Goal: Check status

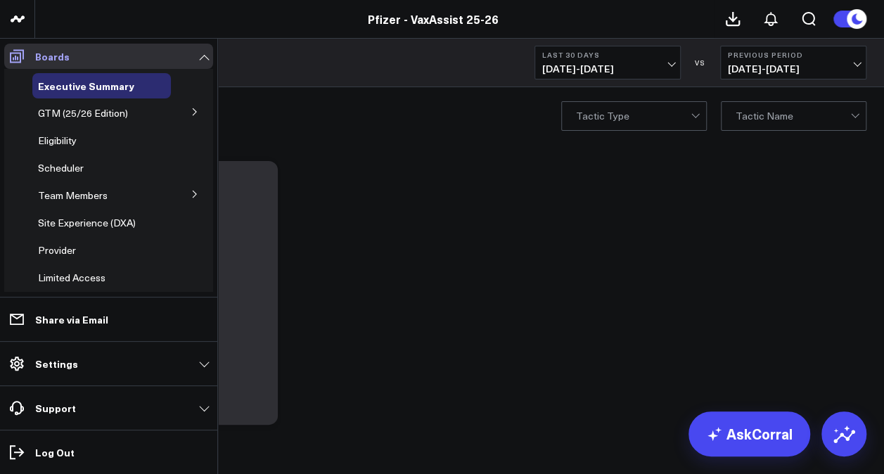
click at [70, 53] on link "Boards" at bounding box center [108, 56] width 209 height 25
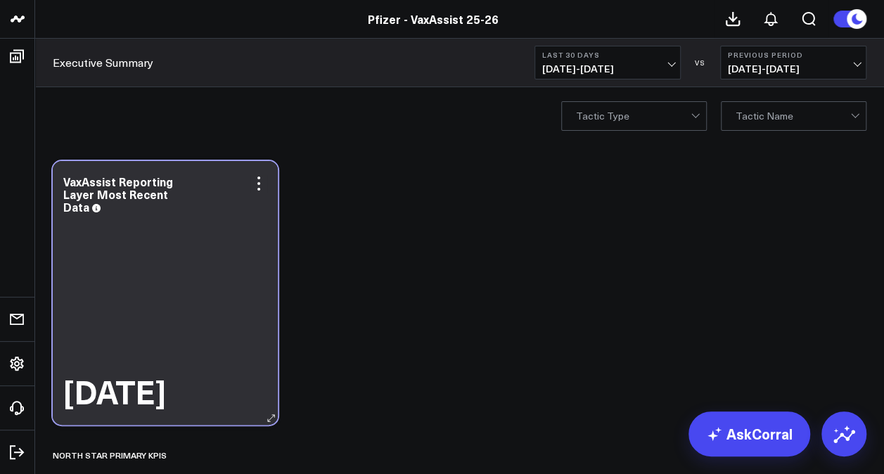
click at [139, 209] on div "VaxAssist Reporting Layer Most Recent Data" at bounding box center [165, 194] width 204 height 38
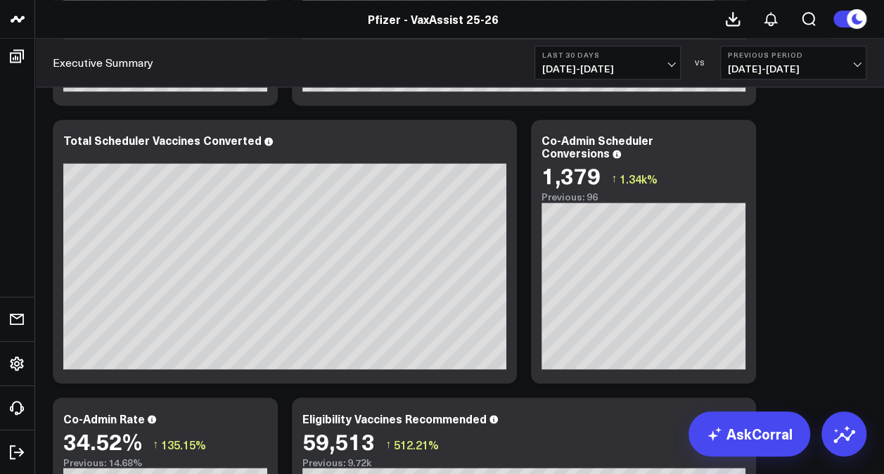
scroll to position [774, 0]
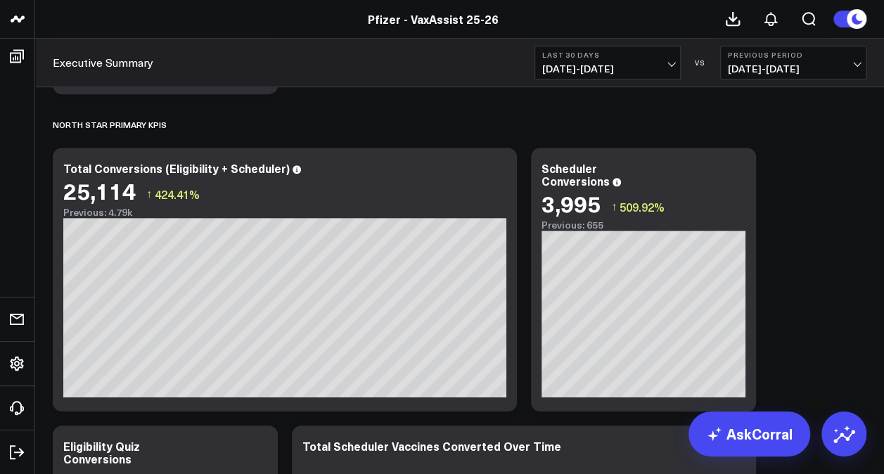
scroll to position [352, 0]
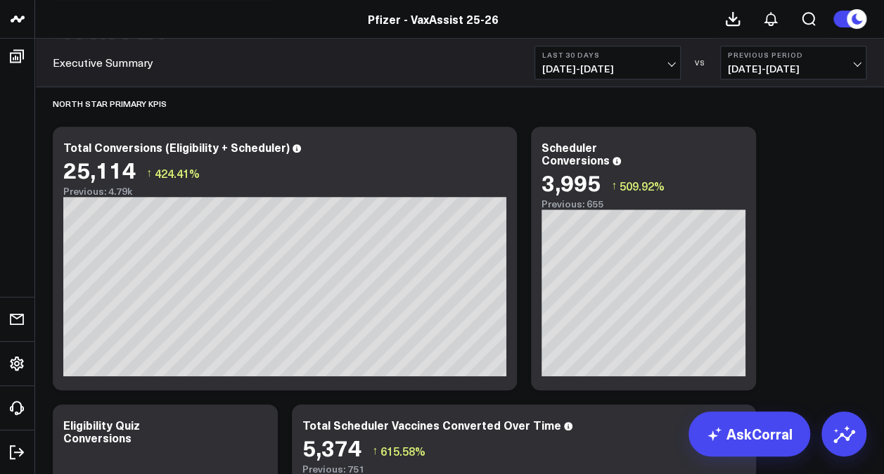
click at [642, 66] on span "08/03/25 - 09/01/25" at bounding box center [607, 68] width 131 height 11
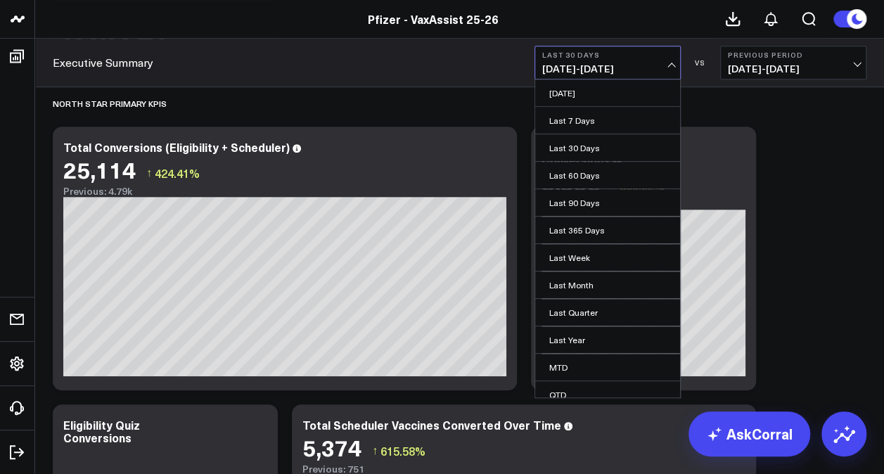
click at [671, 65] on span "08/03/25 - 09/01/25" at bounding box center [607, 68] width 131 height 11
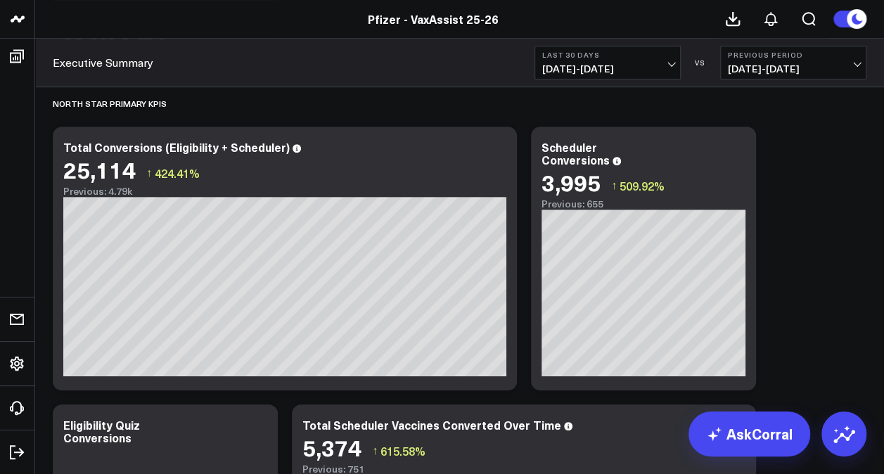
click at [606, 65] on span "08/03/25 - 09/01/25" at bounding box center [607, 68] width 131 height 11
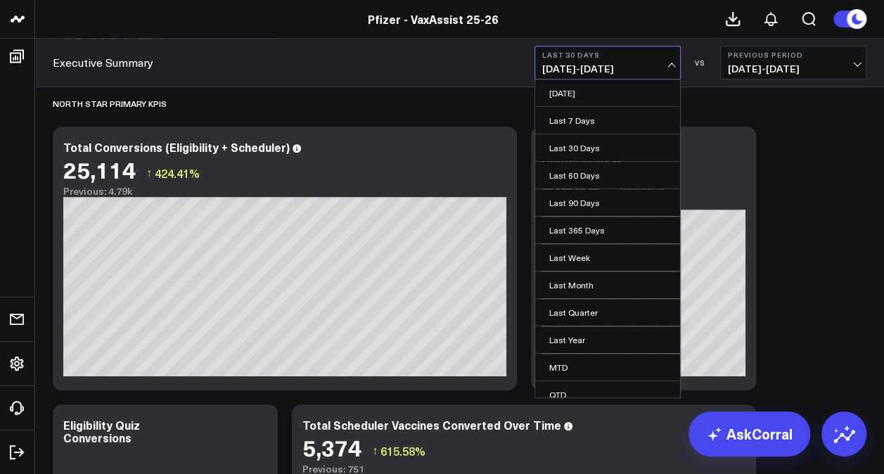
click at [583, 66] on span "08/03/25 - 09/01/25" at bounding box center [607, 68] width 131 height 11
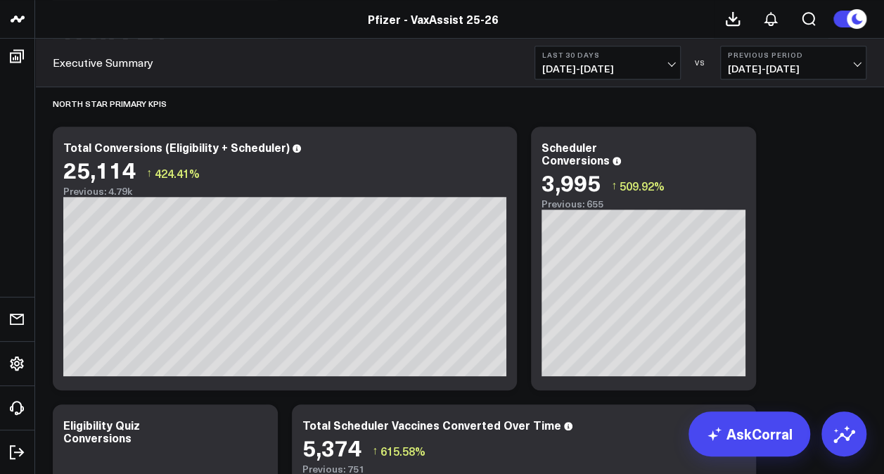
click at [583, 66] on span "08/03/25 - 09/01/25" at bounding box center [607, 68] width 131 height 11
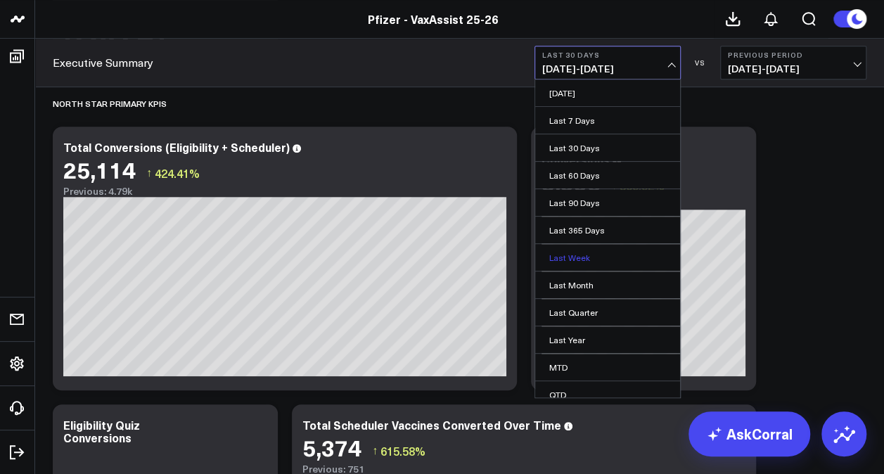
click at [591, 252] on link "Last Week" at bounding box center [607, 257] width 145 height 27
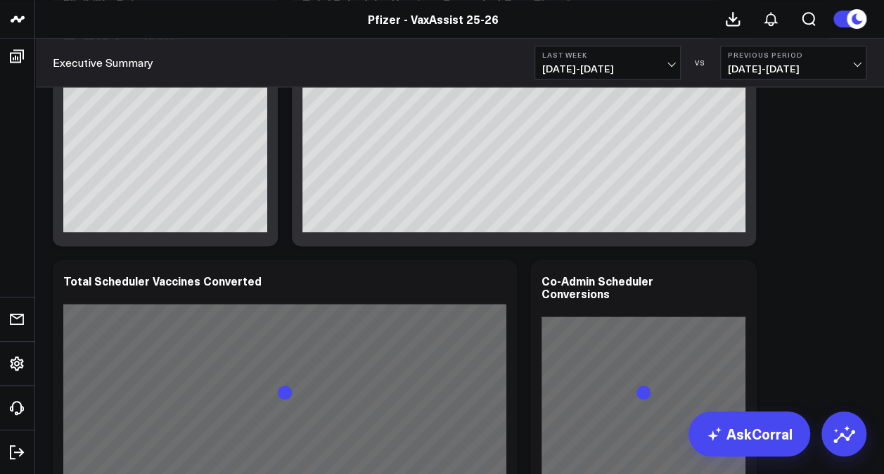
scroll to position [844, 0]
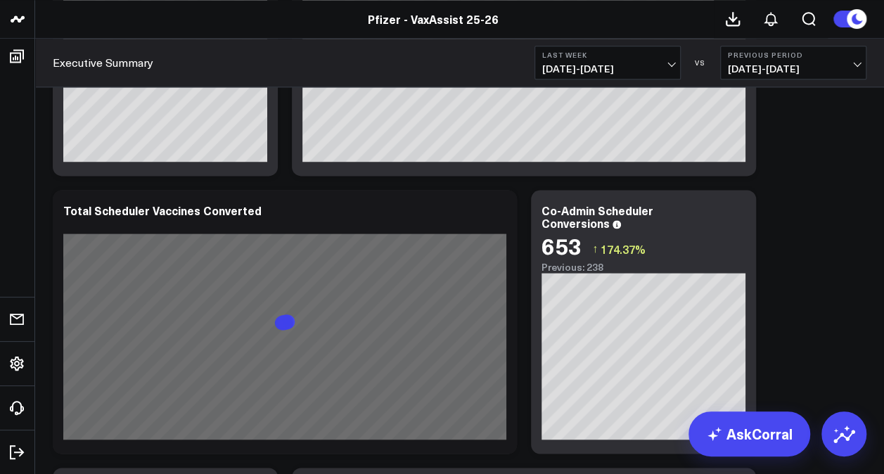
drag, startPoint x: 624, startPoint y: 60, endPoint x: 574, endPoint y: 60, distance: 50.6
click at [574, 60] on button "Last Week 08/24/25 - 08/30/25" at bounding box center [607, 63] width 146 height 34
click at [629, 18] on div "Pfizer - VaxAssist 25-26" at bounding box center [433, 18] width 866 height 15
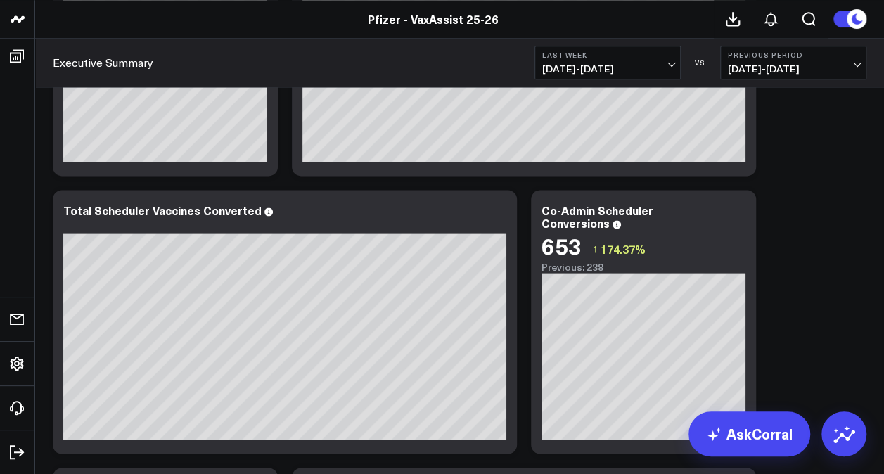
click at [669, 70] on span "08/24/25 - 08/30/25" at bounding box center [607, 68] width 131 height 11
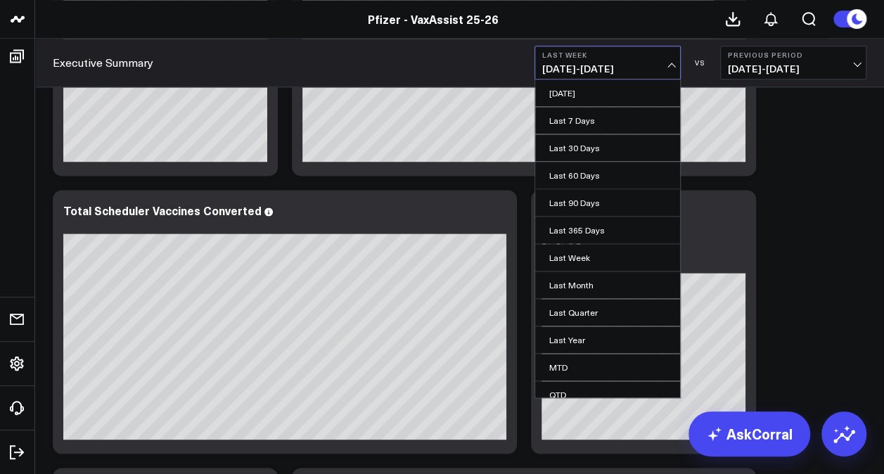
scroll to position [62, 0]
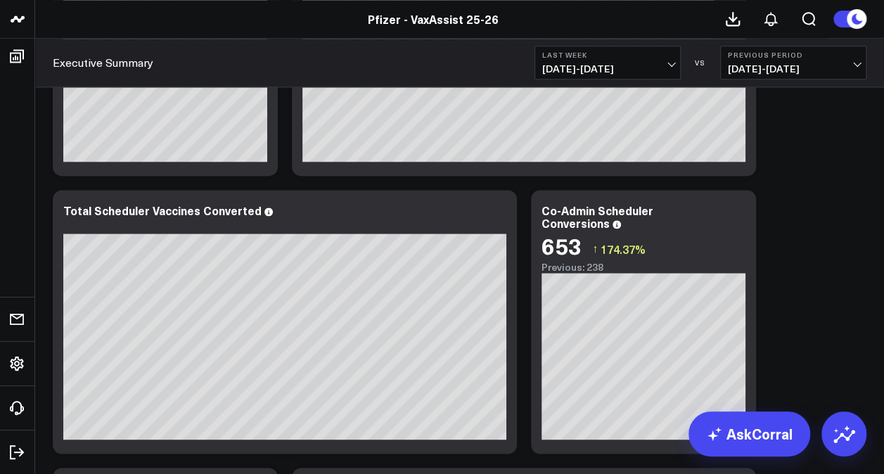
click at [669, 65] on span "08/24/25 - 08/30/25" at bounding box center [607, 68] width 131 height 11
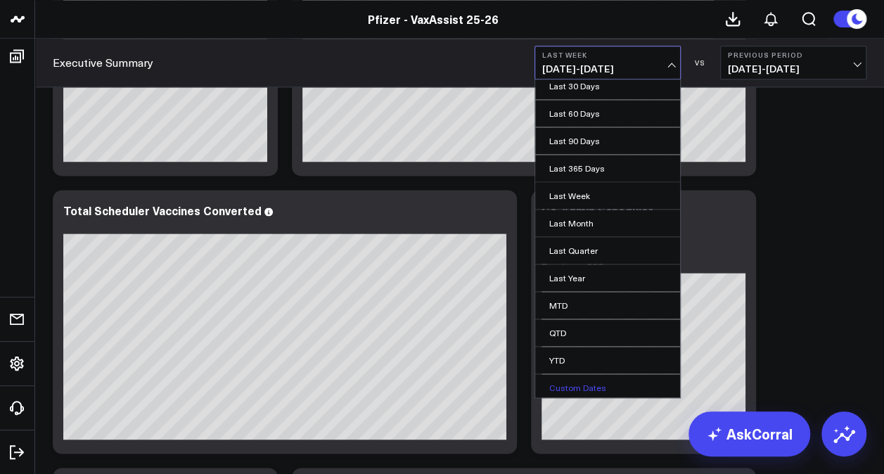
click at [558, 380] on link "Custom Dates" at bounding box center [607, 387] width 145 height 27
select select "8"
select select "2025"
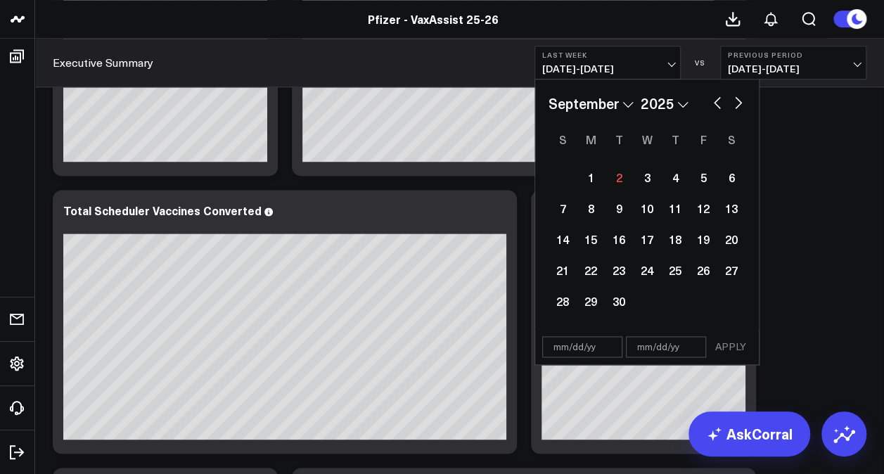
click at [568, 347] on input "text" at bounding box center [582, 346] width 80 height 21
select select "8"
select select "2025"
type input "08/22/25"
select select "7"
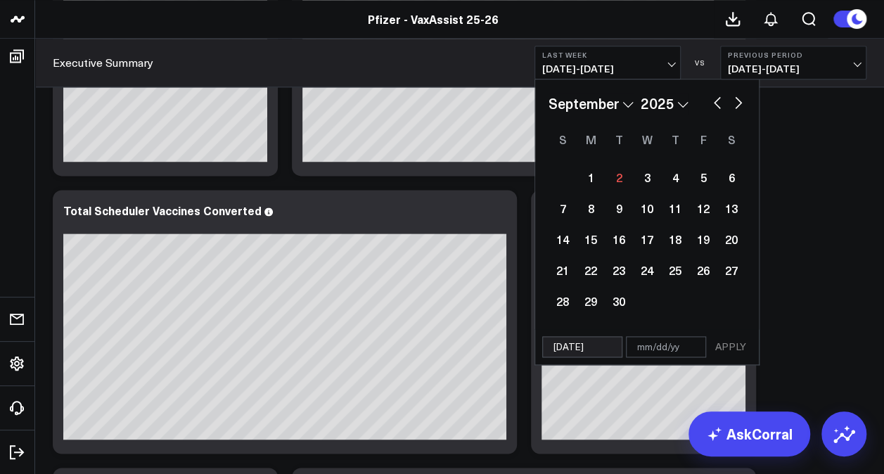
select select "2025"
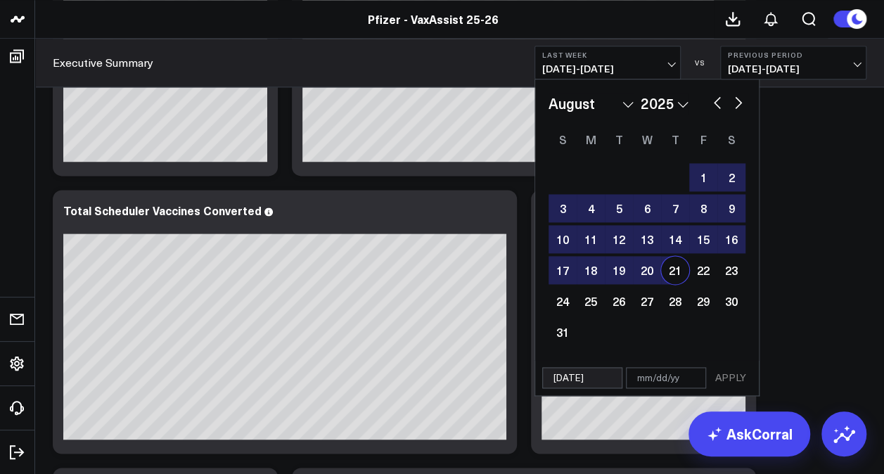
type input "08/22/25"
click at [649, 378] on input "text" at bounding box center [666, 377] width 80 height 21
select select "7"
select select "2025"
type input "0"
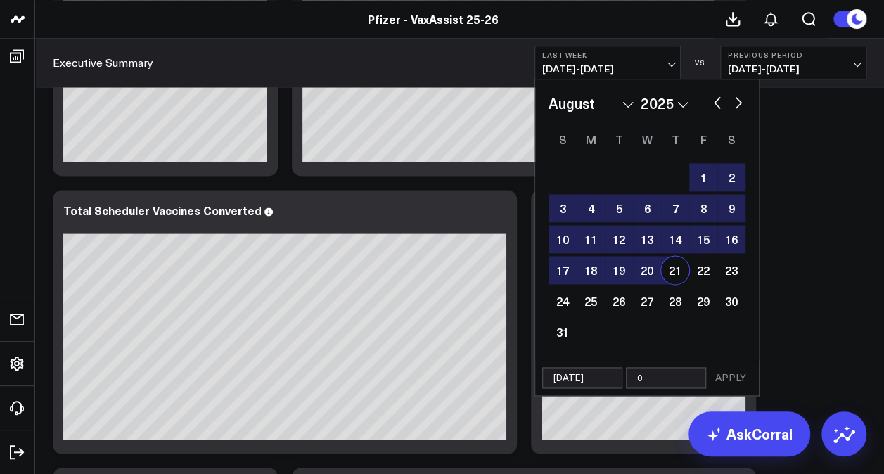
select select "7"
select select "2025"
type input "08"
select select "7"
select select "2025"
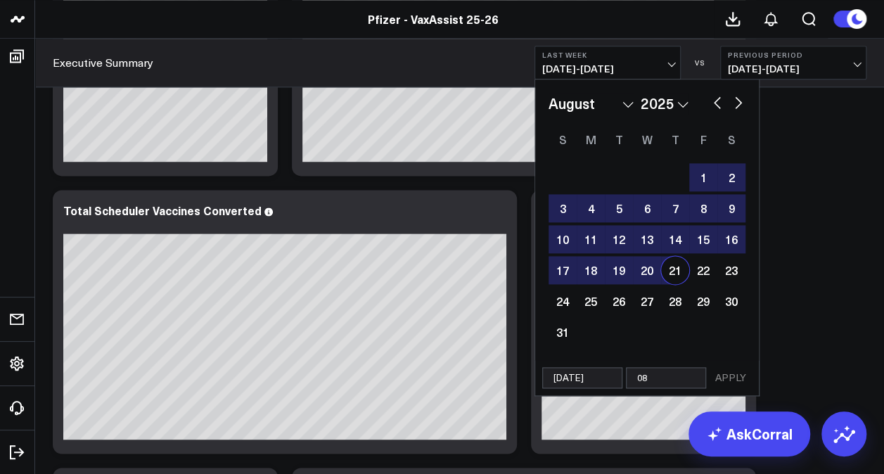
type input "08/"
select select "7"
select select "2025"
type input "08/2"
select select "7"
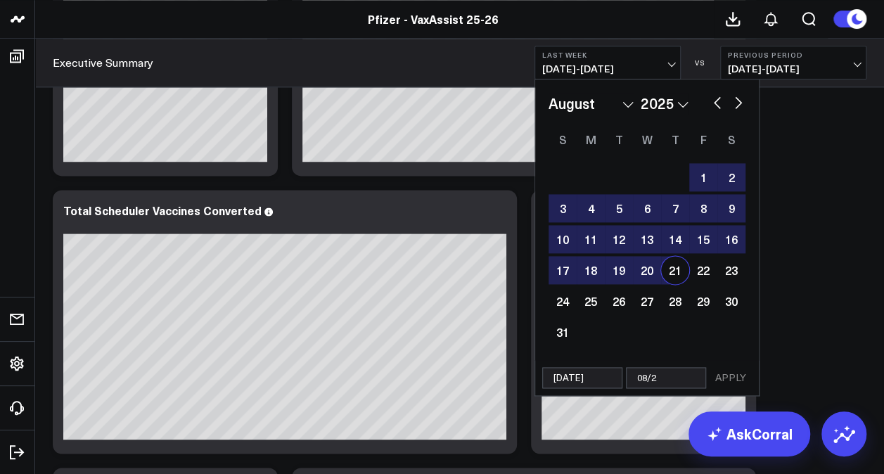
select select "2025"
type input "08/28"
select select "7"
select select "2025"
type input "08/28/"
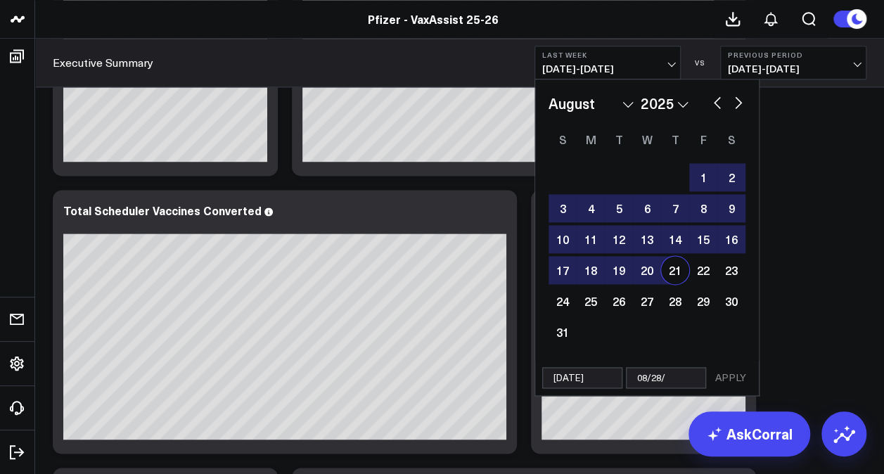
select select "7"
select select "2025"
type input "08/28/0"
select select "7"
select select "2025"
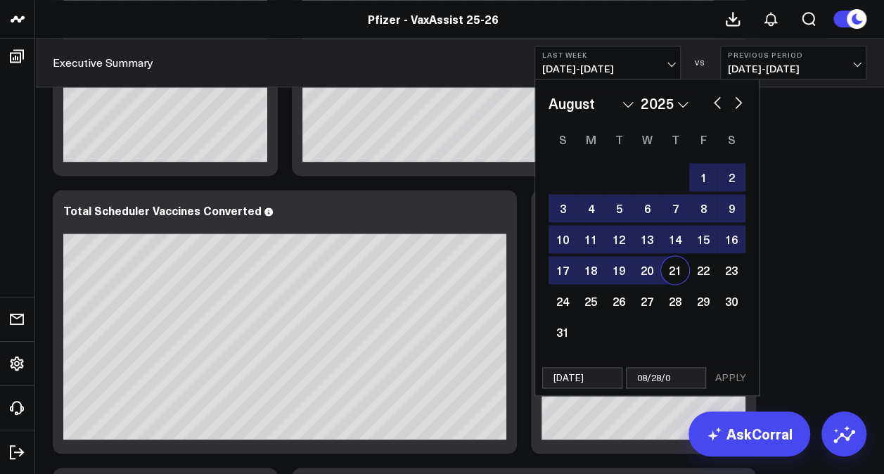
type input "08/28/"
select select "7"
select select "2025"
select select "7"
select select "2025"
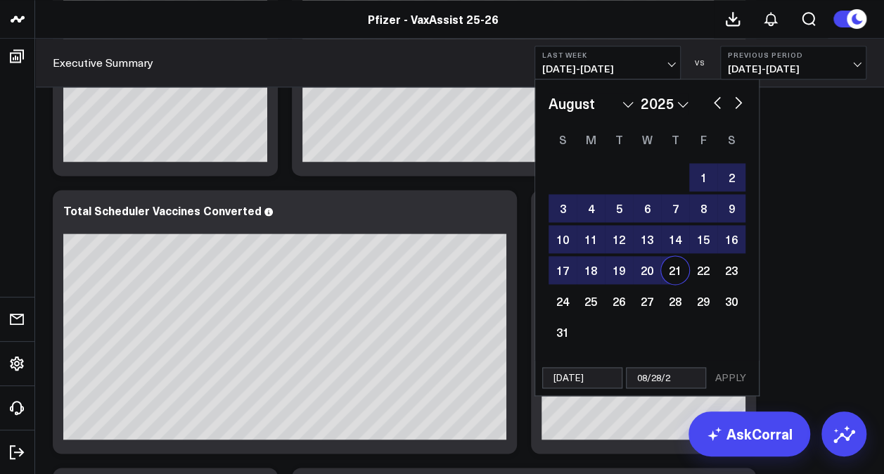
type input "08/28/25"
select select "7"
select select "2025"
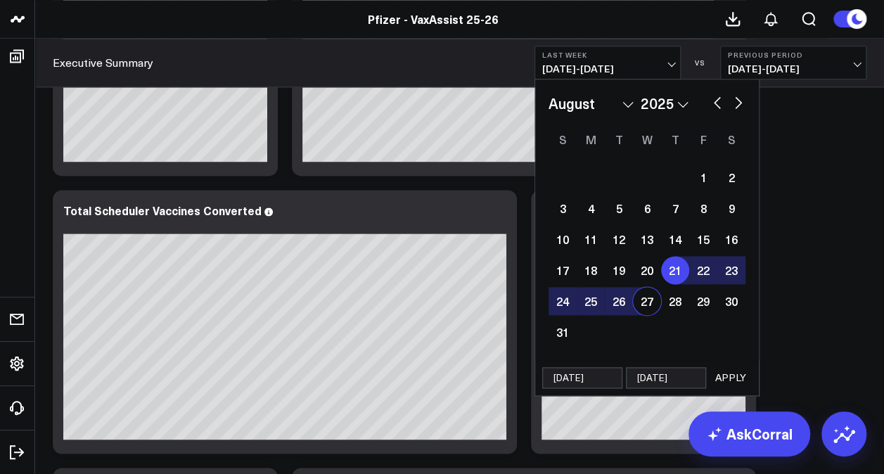
type input "08/28/25"
click at [737, 380] on button "APPLY" at bounding box center [731, 377] width 42 height 21
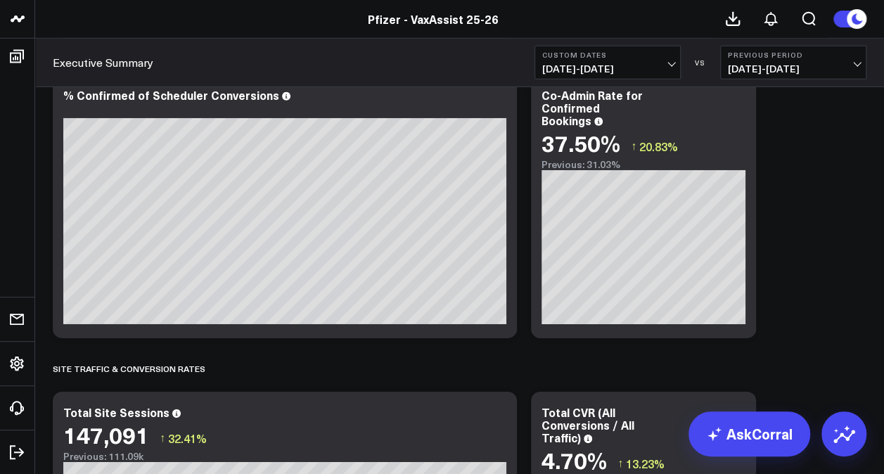
scroll to position [2039, 0]
